Goal: Task Accomplishment & Management: Manage account settings

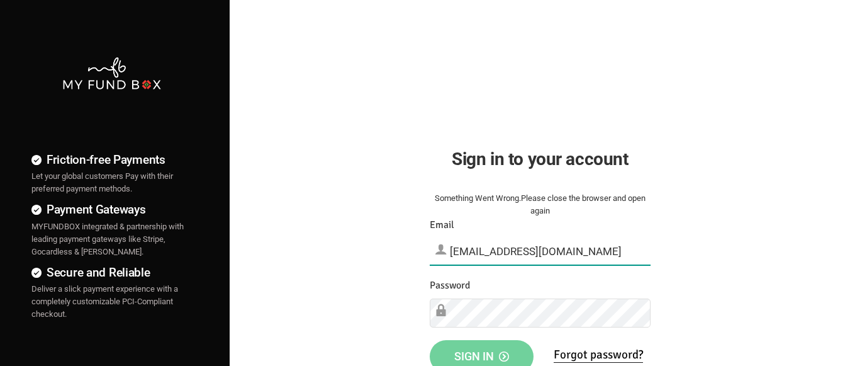
type input "[EMAIL_ADDRESS][DOMAIN_NAME]"
click at [481, 352] on span "Sign in" at bounding box center [481, 355] width 55 height 13
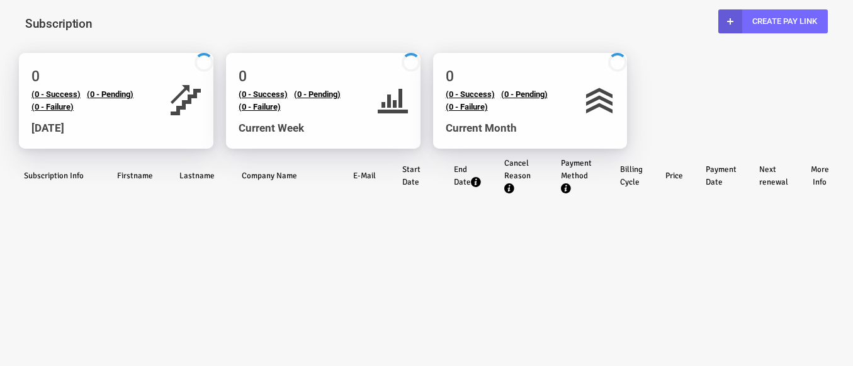
select select "100"
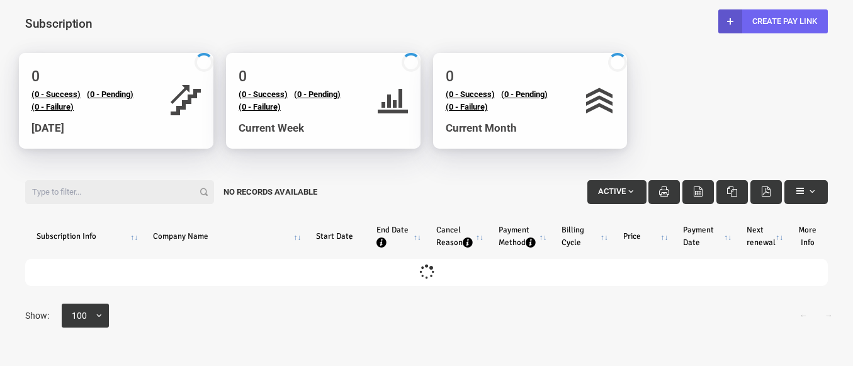
click at [778, 21] on link "Create Pay Link" at bounding box center [772, 21] width 109 height 24
